Goal: Navigation & Orientation: Find specific page/section

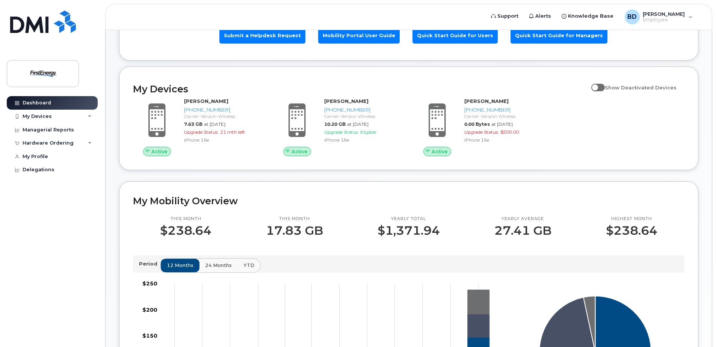
scroll to position [113, 0]
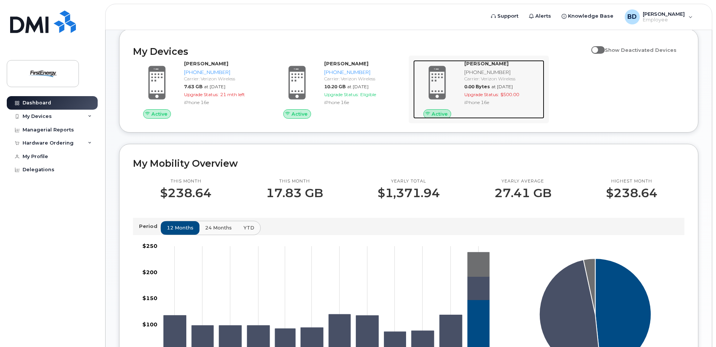
click at [440, 82] on span at bounding box center [437, 83] width 36 height 38
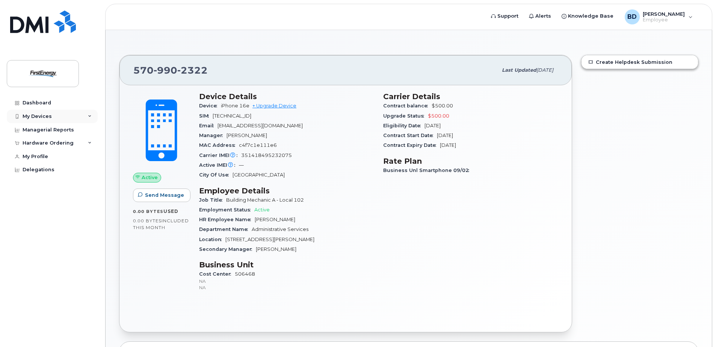
click at [45, 115] on div "My Devices" at bounding box center [37, 116] width 29 height 6
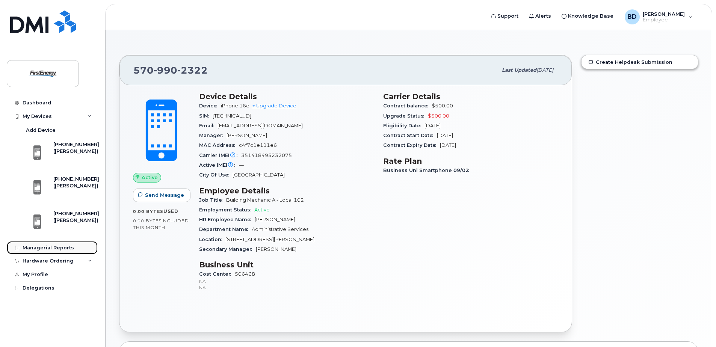
click at [62, 249] on div "Managerial Reports" at bounding box center [48, 248] width 51 height 6
click at [37, 246] on div "Managerial Reports" at bounding box center [48, 248] width 51 height 6
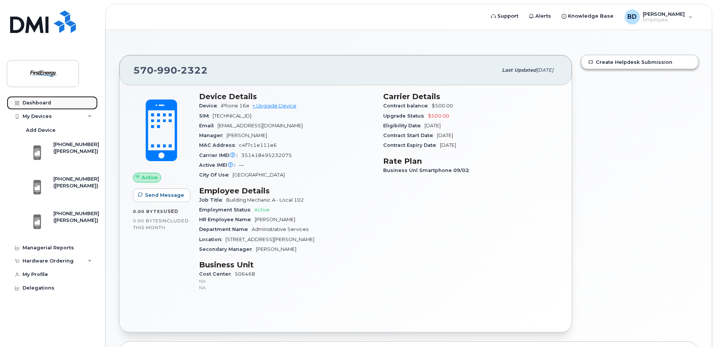
click at [39, 101] on div "Dashboard" at bounding box center [37, 103] width 29 height 6
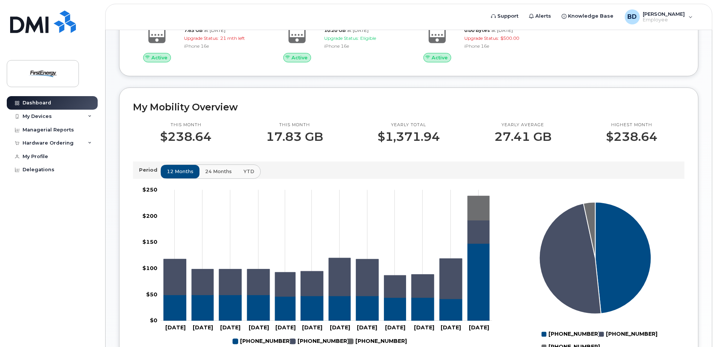
scroll to position [19, 0]
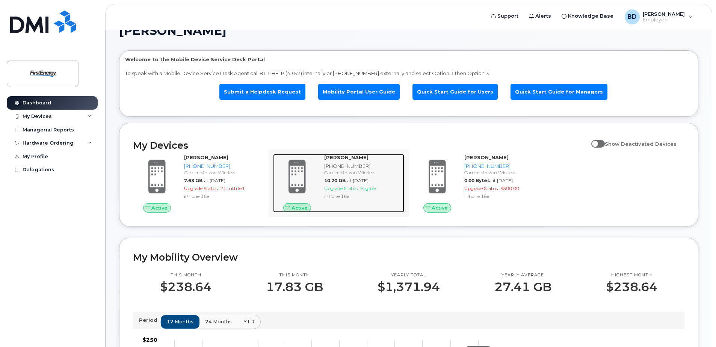
click at [294, 173] on span at bounding box center [297, 177] width 36 height 38
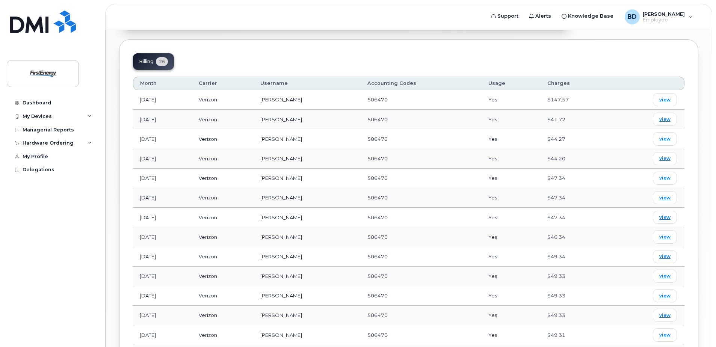
scroll to position [263, 0]
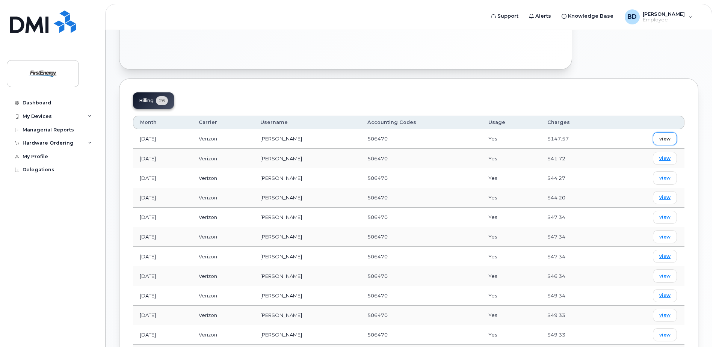
click at [670, 139] on span "view" at bounding box center [664, 139] width 11 height 7
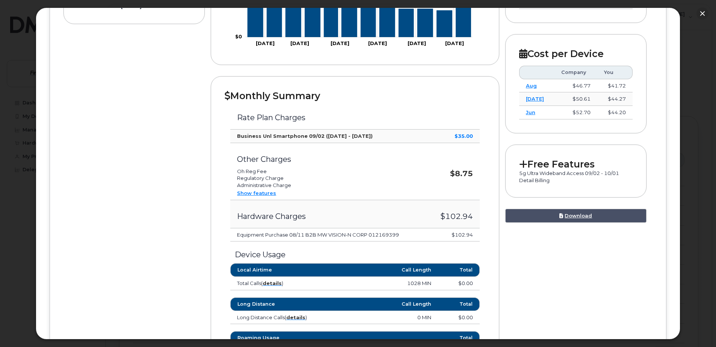
scroll to position [0, 0]
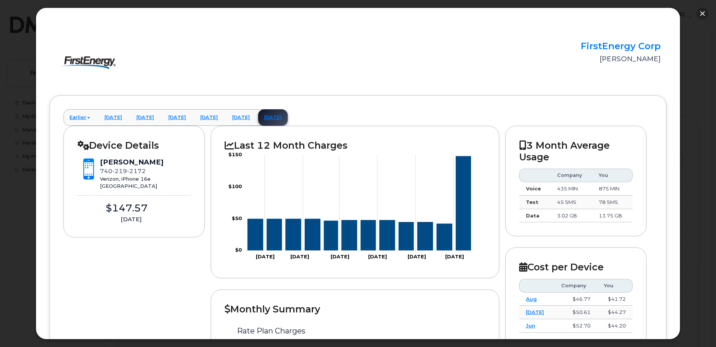
click at [704, 15] on button "button" at bounding box center [703, 14] width 12 height 12
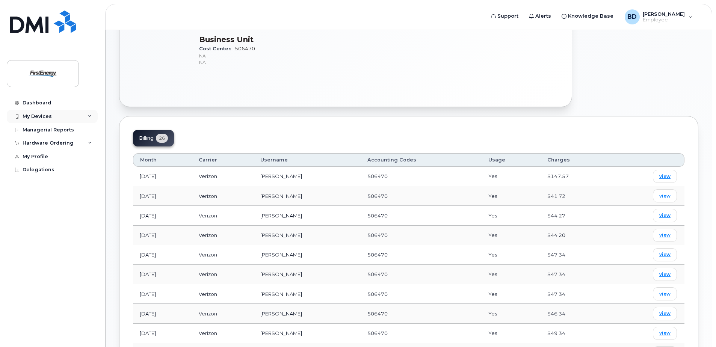
click at [91, 116] on icon at bounding box center [90, 117] width 4 height 4
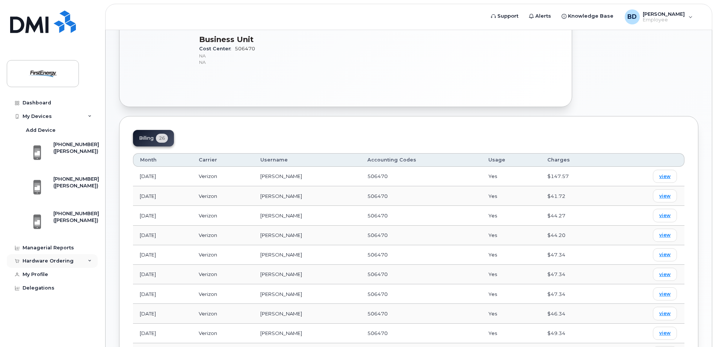
click at [23, 260] on div "Hardware Ordering" at bounding box center [48, 261] width 51 height 6
click at [35, 303] on div "My Profile" at bounding box center [36, 304] width 26 height 6
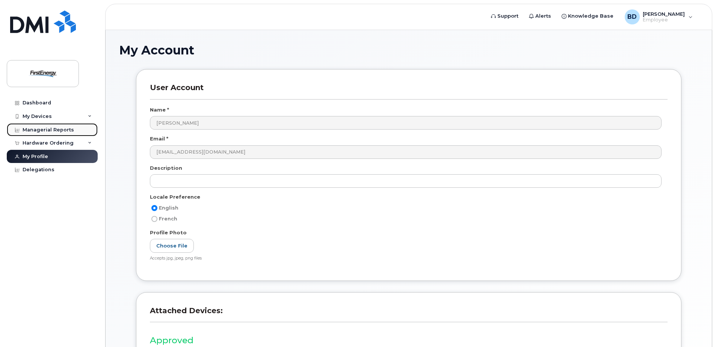
click at [45, 129] on div "Managerial Reports" at bounding box center [48, 130] width 51 height 6
click at [89, 116] on icon at bounding box center [90, 117] width 4 height 4
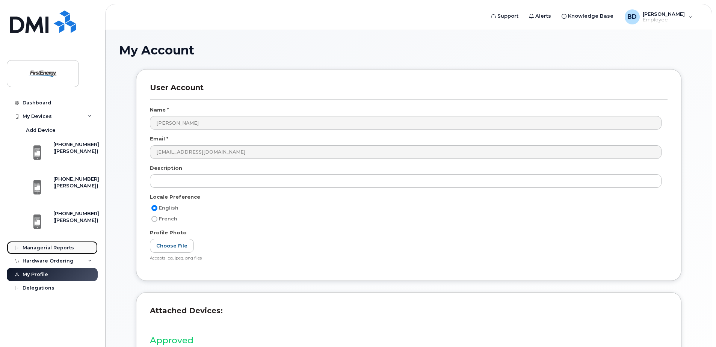
click at [33, 250] on div "Managerial Reports" at bounding box center [48, 248] width 51 height 6
click at [20, 248] on div at bounding box center [17, 248] width 8 height 6
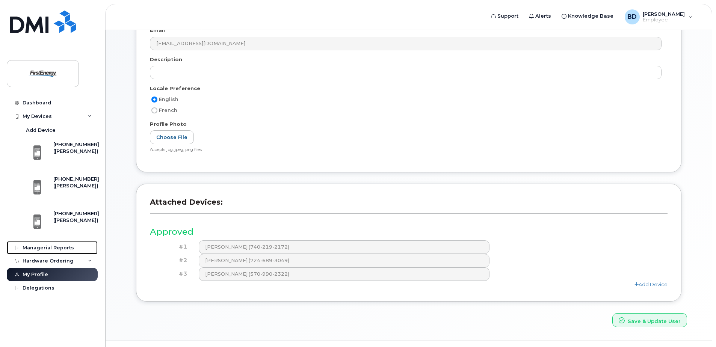
scroll to position [113, 0]
